Goal: Task Accomplishment & Management: Manage account settings

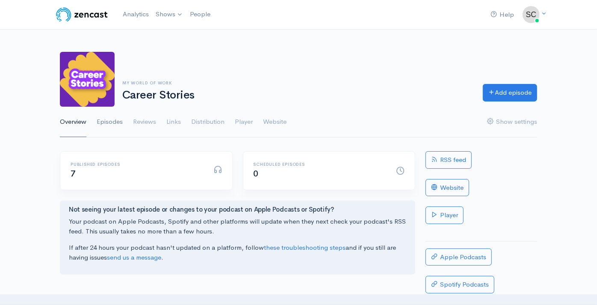
click at [121, 121] on link "Episodes" at bounding box center [110, 121] width 26 height 31
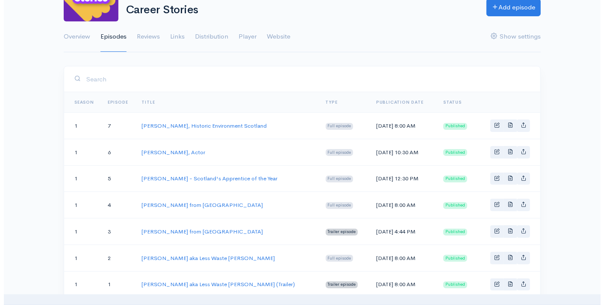
scroll to position [86, 0]
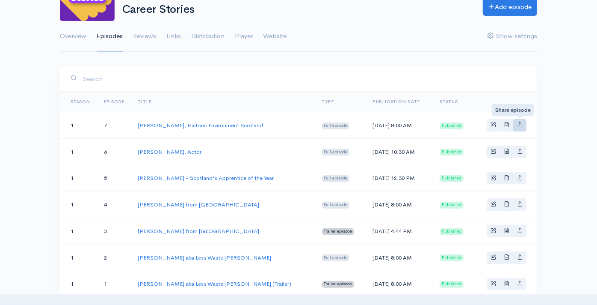
click at [523, 123] on link "Basic example" at bounding box center [519, 125] width 13 height 12
type input "[URL][DOMAIN_NAME][PERSON_NAME]"
type input "[URL][DOMAIN_NAME]"
type input "<iframe src='[URL][DOMAIN_NAME]' width='100%' height='190' frameborder='0' scro…"
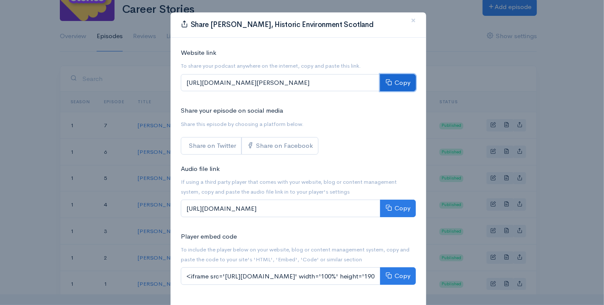
click at [398, 81] on button "Copy" at bounding box center [398, 83] width 36 height 18
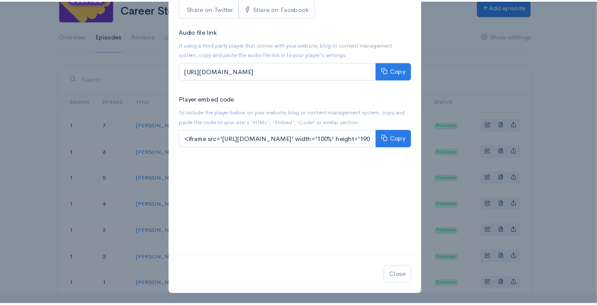
scroll to position [0, 0]
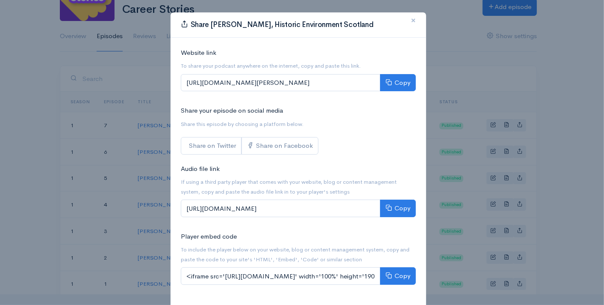
click at [406, 23] on button "×" at bounding box center [414, 21] width 26 height 24
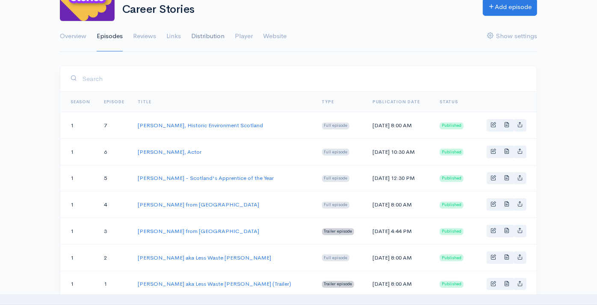
click at [215, 36] on link "Distribution" at bounding box center [207, 36] width 33 height 31
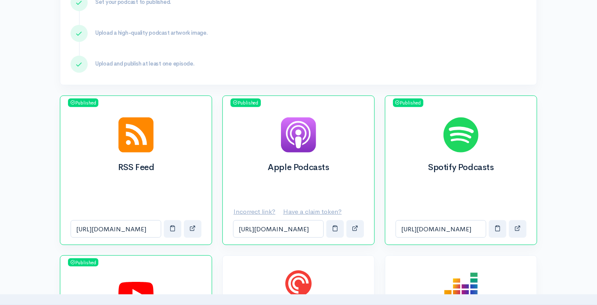
scroll to position [245, 0]
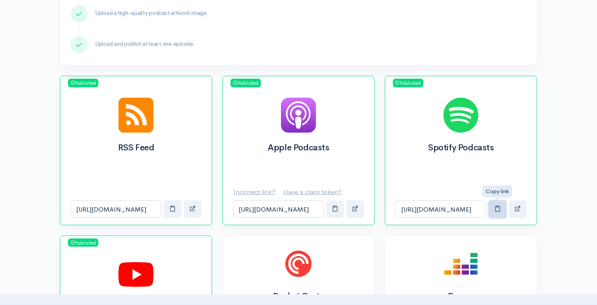
click at [498, 207] on span "button" at bounding box center [497, 208] width 6 height 6
click at [352, 208] on button "button" at bounding box center [355, 209] width 18 height 18
